Goal: Find specific page/section: Find specific page/section

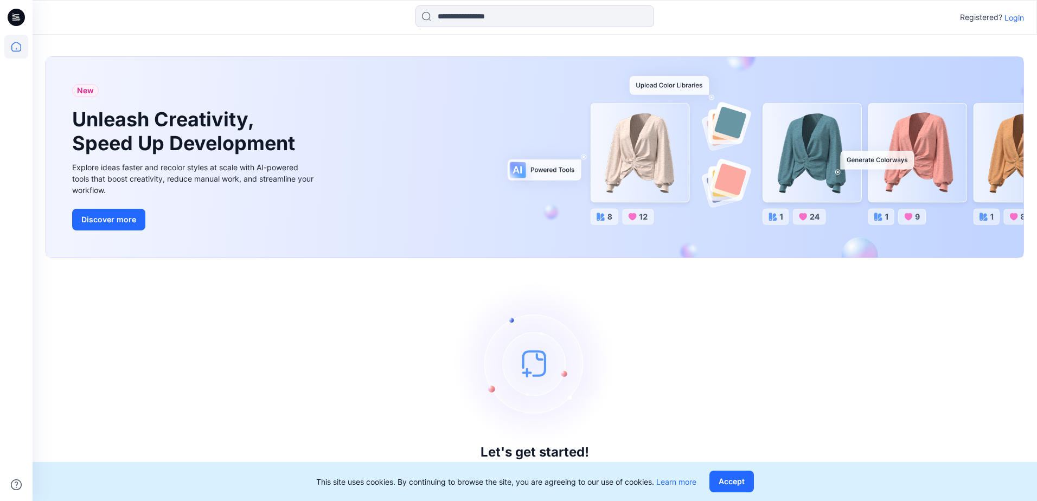
click at [1016, 17] on p "Login" at bounding box center [1015, 17] width 20 height 11
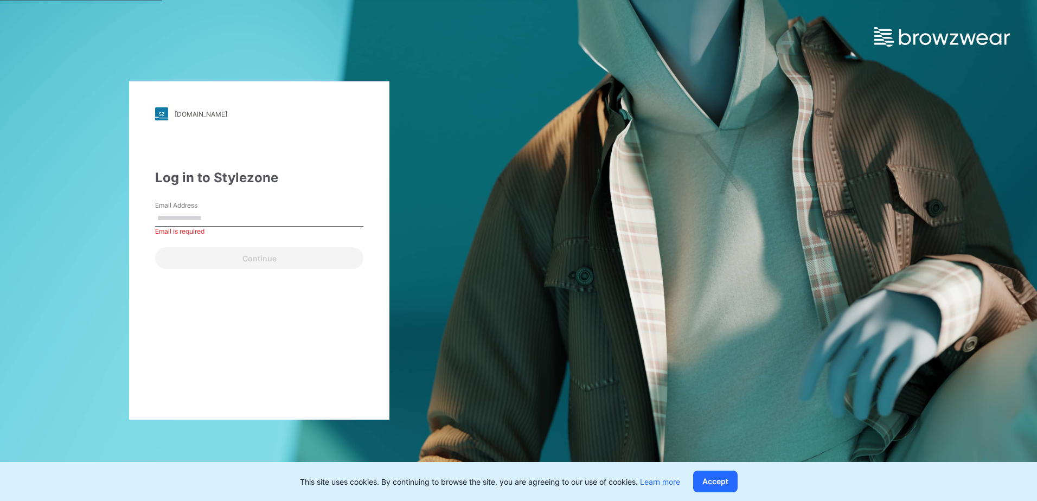
paste input "**********"
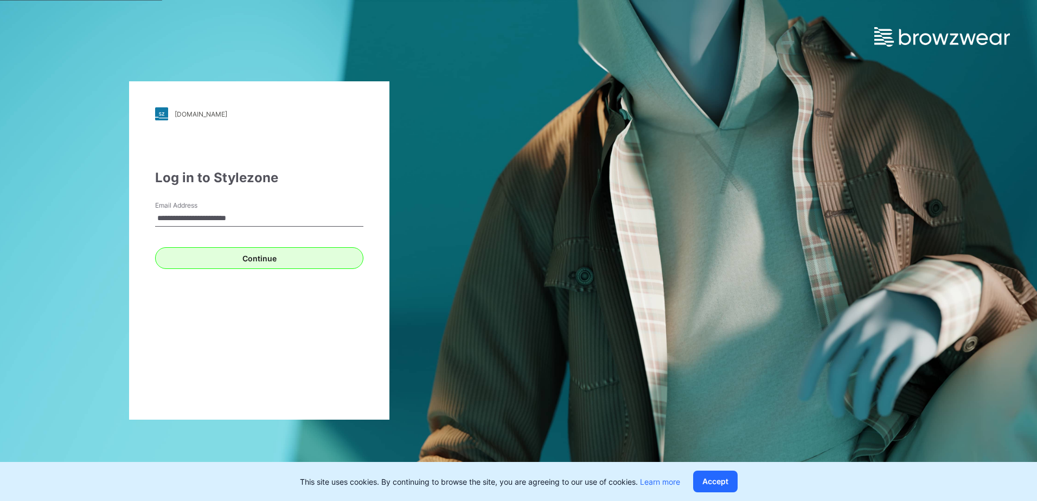
type input "**********"
click at [263, 261] on button "Continue" at bounding box center [259, 258] width 208 height 22
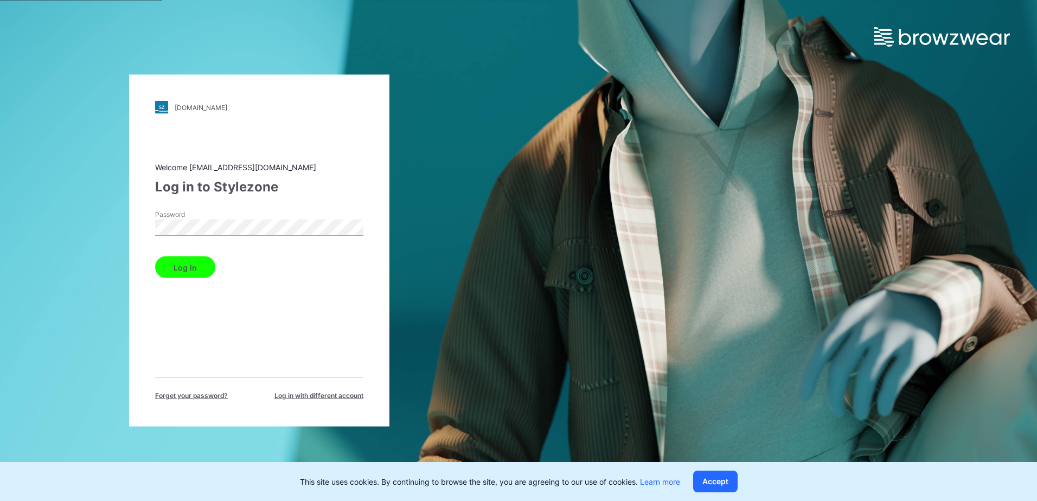
click at [201, 266] on button "Log in" at bounding box center [185, 268] width 60 height 22
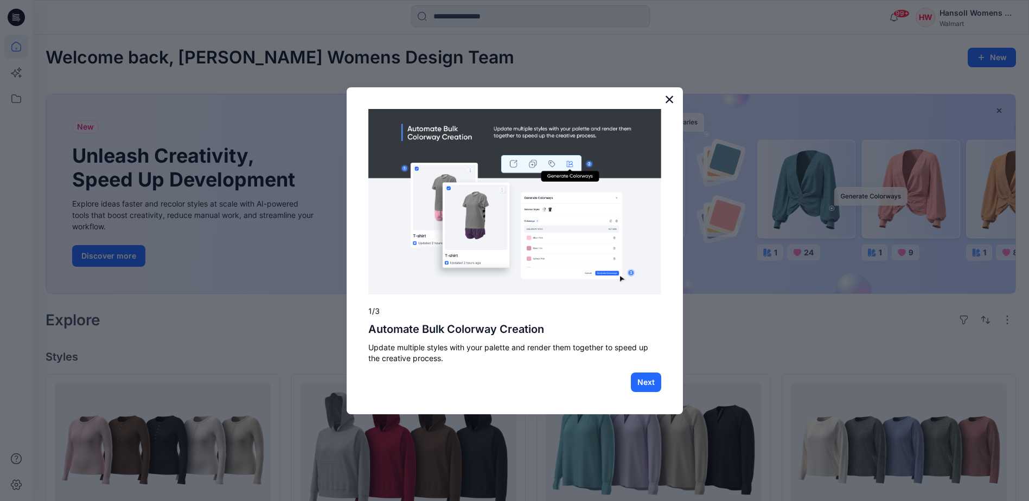
click at [667, 100] on button "×" at bounding box center [670, 99] width 10 height 17
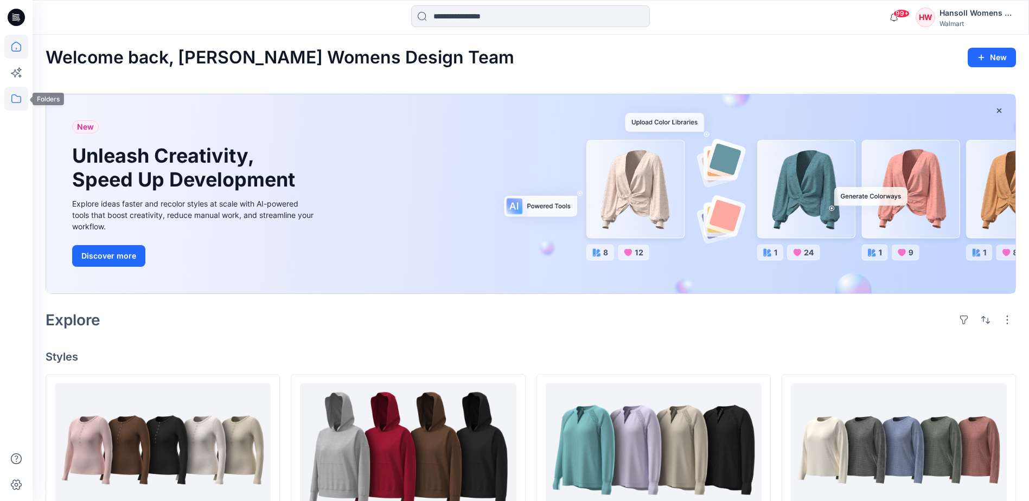
click at [21, 105] on icon at bounding box center [16, 99] width 24 height 24
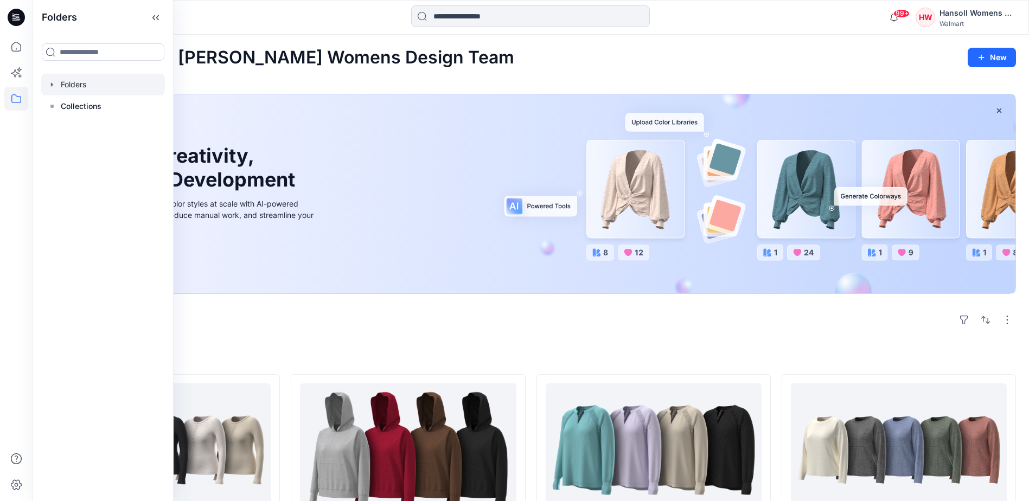
click at [72, 78] on div at bounding box center [103, 85] width 124 height 22
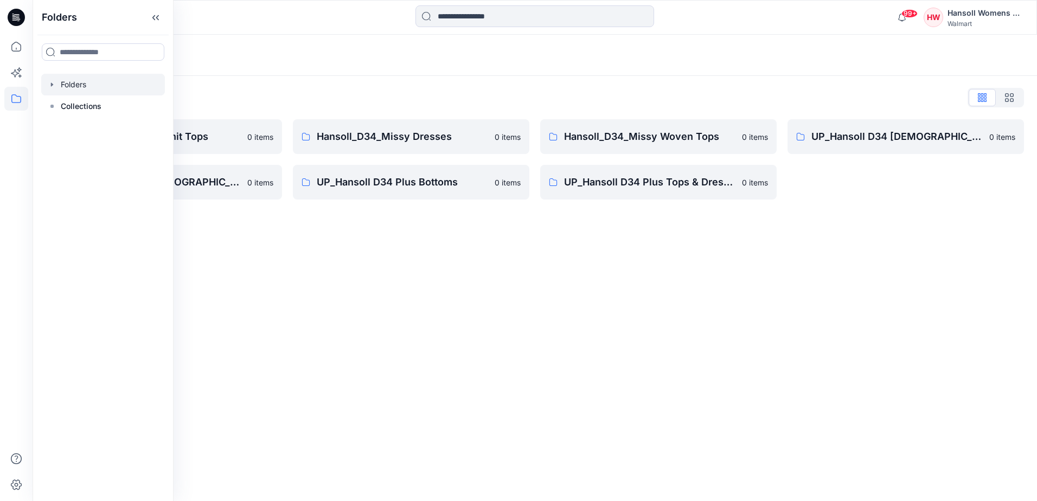
click at [387, 251] on div "Folders Folders List Hansoll_D34 Missy Knit Tops 0 items UP_Hansoll D34 [DEMOGR…" at bounding box center [535, 268] width 1005 height 467
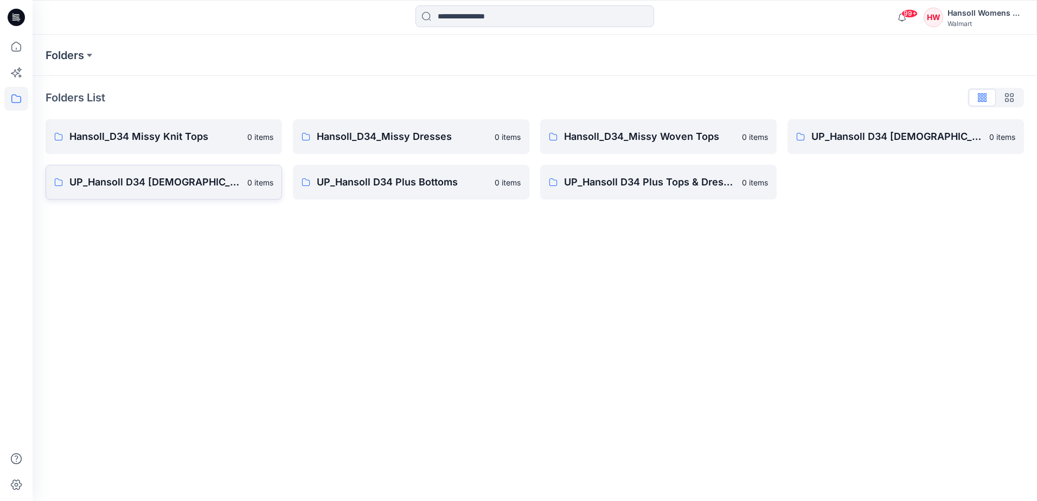
click at [180, 181] on p "UP_Hansoll D34 [DEMOGRAPHIC_DATA] Knit Tops" at bounding box center [154, 182] width 171 height 15
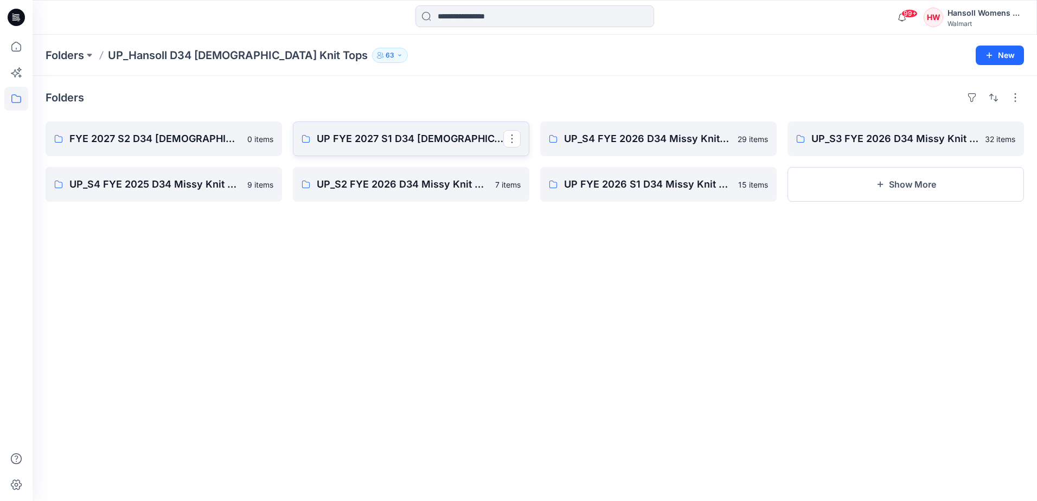
click at [448, 148] on link "UP FYE 2027 S1 D34 [DEMOGRAPHIC_DATA] Knit Tops" at bounding box center [411, 139] width 237 height 35
click at [177, 135] on p "FYE 2027 S2 D34 [DEMOGRAPHIC_DATA] Tops - Hansoll" at bounding box center [162, 138] width 187 height 15
